Goal: Navigation & Orientation: Find specific page/section

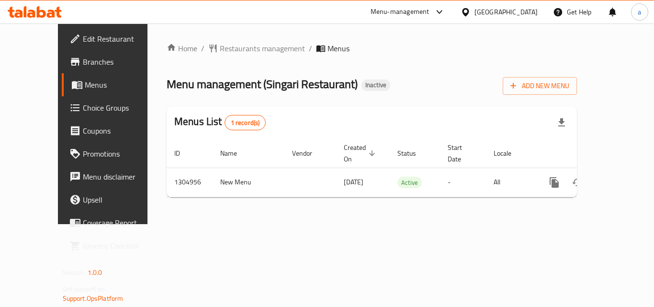
click at [220, 51] on span "Restaurants management" at bounding box center [262, 48] width 85 height 11
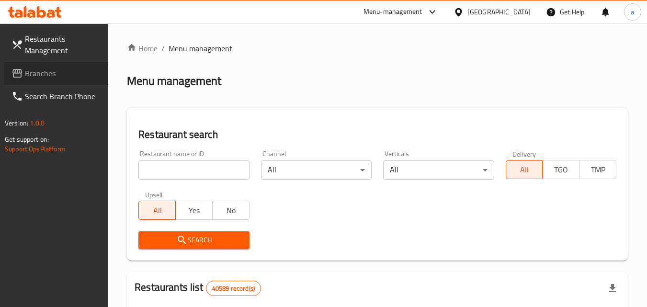
click at [45, 68] on span "Branches" at bounding box center [63, 73] width 76 height 11
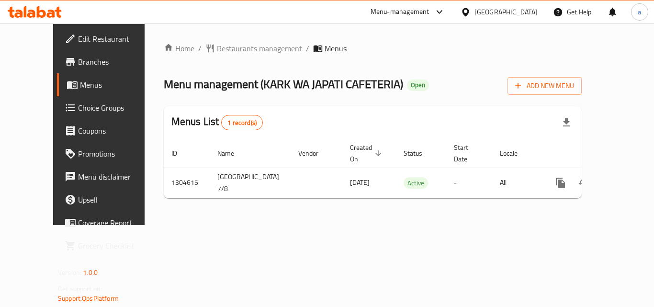
click at [222, 46] on span "Restaurants management" at bounding box center [259, 48] width 85 height 11
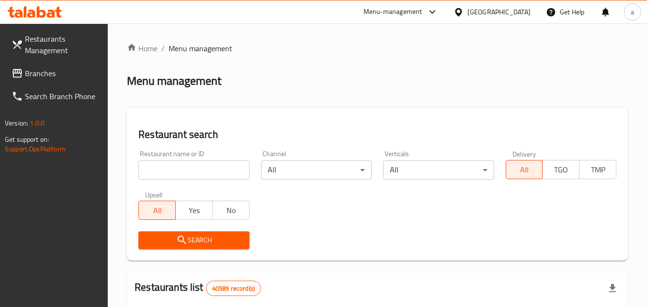
click at [48, 78] on span "Branches" at bounding box center [63, 73] width 76 height 11
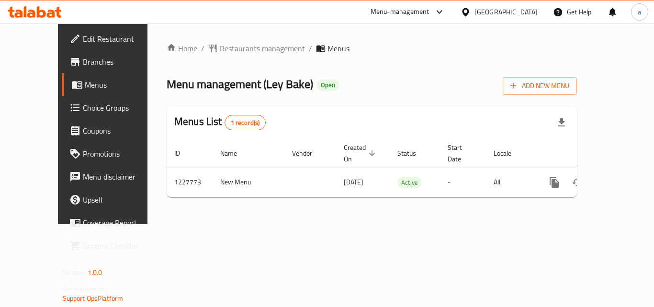
click at [85, 79] on span "Menus" at bounding box center [122, 84] width 75 height 11
click at [210, 45] on icon "breadcrumb" at bounding box center [213, 49] width 7 height 8
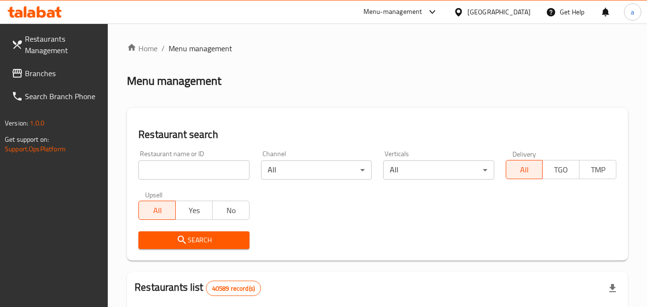
click at [51, 75] on span "Branches" at bounding box center [63, 73] width 76 height 11
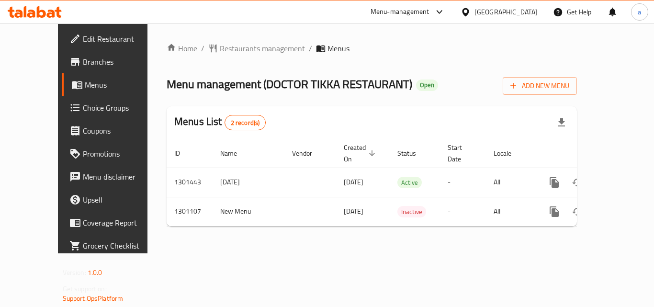
click at [471, 11] on icon at bounding box center [466, 12] width 10 height 10
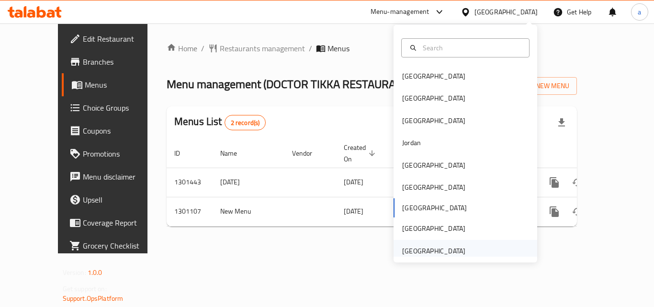
click at [451, 248] on div "[GEOGRAPHIC_DATA]" at bounding box center [433, 251] width 63 height 11
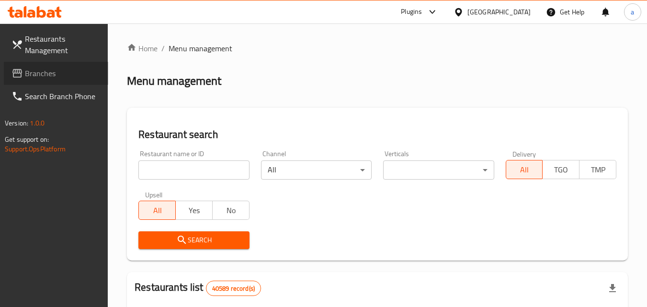
click at [56, 73] on span "Branches" at bounding box center [63, 73] width 76 height 11
